Goal: Task Accomplishment & Management: Manage account settings

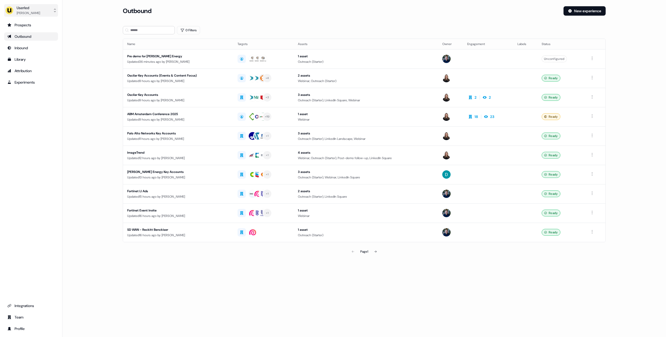
drag, startPoint x: 24, startPoint y: 10, endPoint x: 25, endPoint y: 15, distance: 5.1
click at [24, 10] on div "[PERSON_NAME]" at bounding box center [28, 12] width 23 height 5
click at [27, 51] on div "Logout" at bounding box center [30, 52] width 49 height 9
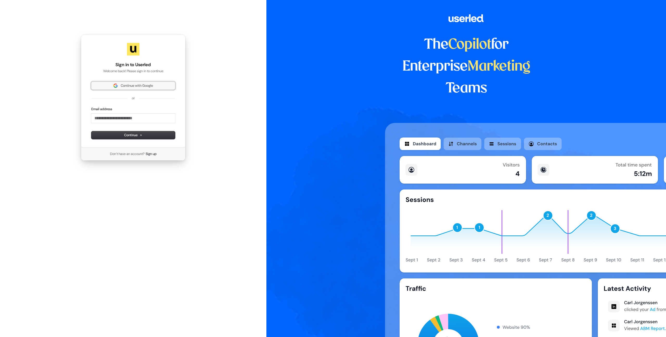
drag, startPoint x: 136, startPoint y: 85, endPoint x: 76, endPoint y: 16, distance: 90.9
click at [136, 85] on span "Continue with Google" at bounding box center [137, 85] width 32 height 5
click at [131, 85] on span "Continue with Google" at bounding box center [137, 85] width 32 height 5
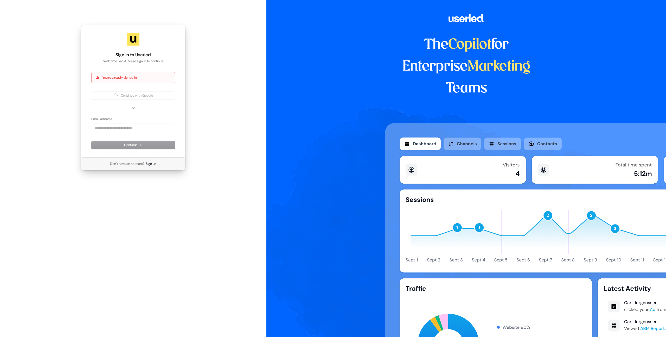
click at [259, 147] on div "Sign in to Userled Welcome back! Please sign in to continue You're already sign…" at bounding box center [133, 97] width 266 height 195
click at [131, 96] on span "Continue with Google" at bounding box center [137, 95] width 32 height 5
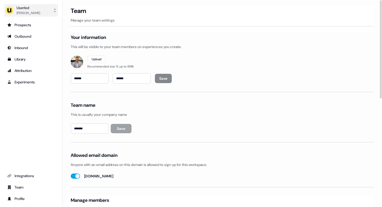
click at [31, 9] on div "Userled" at bounding box center [28, 7] width 23 height 5
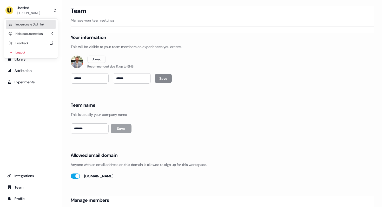
click at [38, 27] on div "Impersonate (Admin)" at bounding box center [30, 24] width 49 height 9
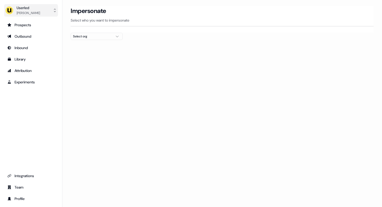
drag, startPoint x: 42, startPoint y: 12, endPoint x: 42, endPoint y: 16, distance: 3.7
click at [42, 12] on button "Userled [PERSON_NAME]" at bounding box center [31, 10] width 54 height 12
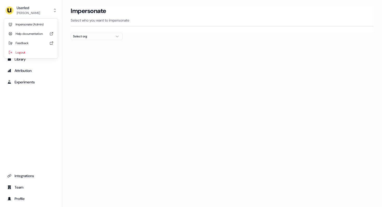
drag, startPoint x: 75, startPoint y: 33, endPoint x: 75, endPoint y: 36, distance: 3.1
click at [75, 33] on button "Select org" at bounding box center [97, 36] width 52 height 7
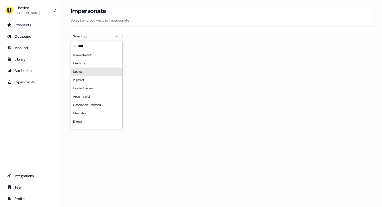
type input "****"
click at [81, 72] on div "Netnut" at bounding box center [96, 72] width 51 height 8
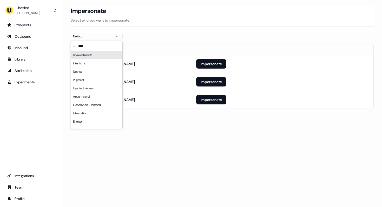
click at [187, 133] on div "Loading... Impersonate Select who you want to impersonate Netnut Email or@netnu…" at bounding box center [222, 103] width 320 height 207
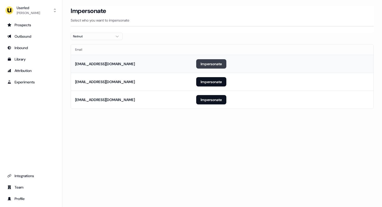
click at [222, 61] on button "Impersonate" at bounding box center [211, 63] width 30 height 9
